Goal: Information Seeking & Learning: Learn about a topic

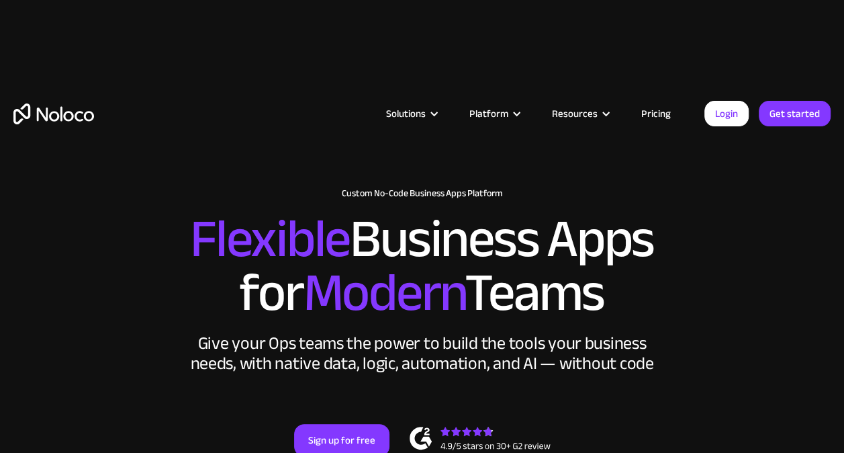
click at [661, 110] on link "Pricing" at bounding box center [656, 113] width 63 height 17
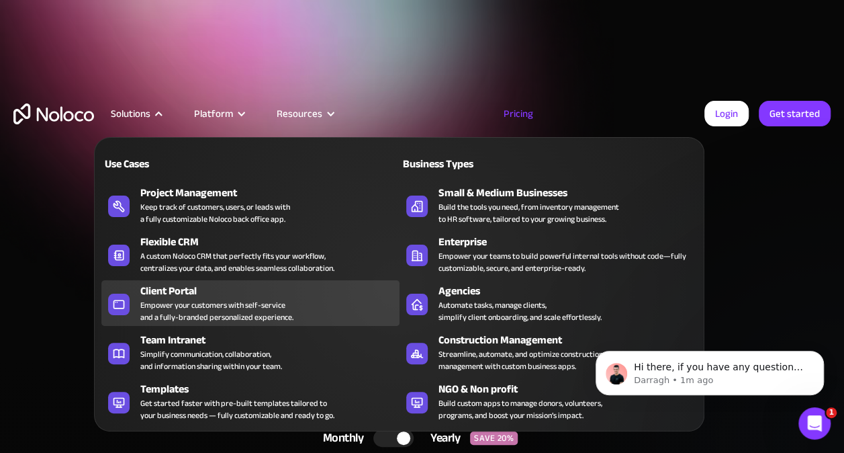
click at [240, 302] on div "Empower your customers with self-service and a fully-branded personalized exper…" at bounding box center [216, 311] width 153 height 24
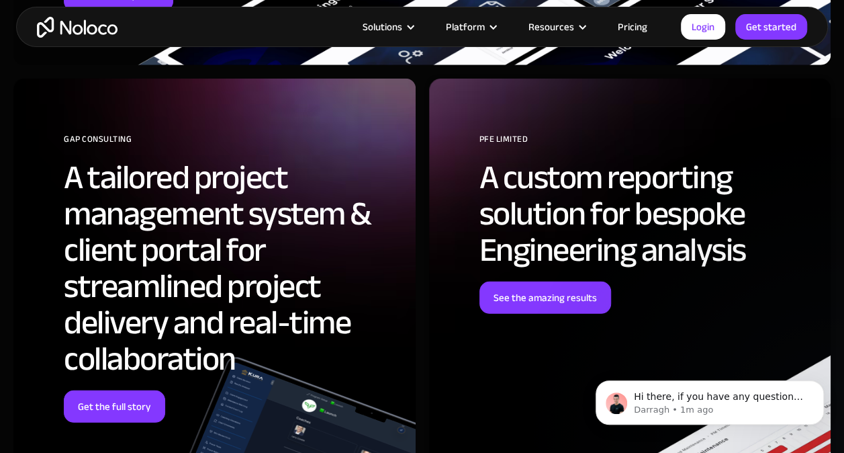
scroll to position [4409, 0]
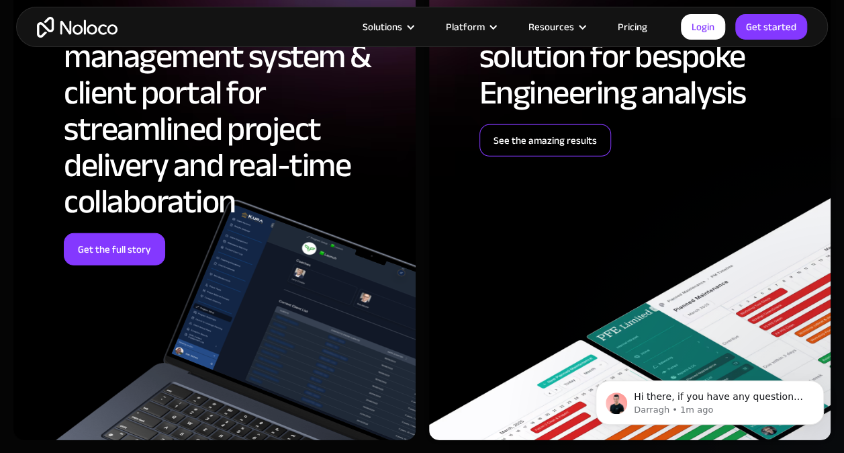
click at [544, 130] on link "See the amazing results" at bounding box center [546, 140] width 132 height 32
